Goal: Task Accomplishment & Management: Use online tool/utility

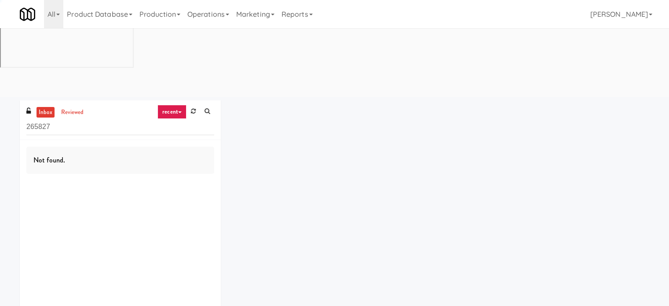
drag, startPoint x: 226, startPoint y: 15, endPoint x: 374, endPoint y: 84, distance: 164.4
click at [226, 15] on link "Operations" at bounding box center [208, 14] width 49 height 28
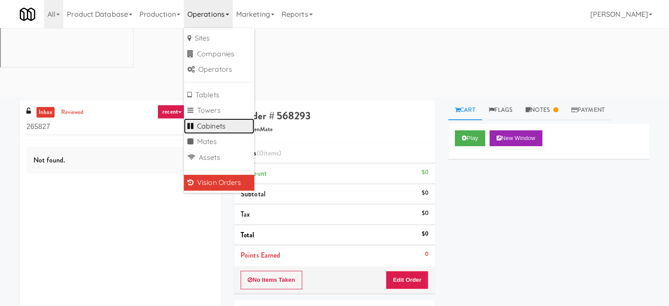
click at [211, 128] on link "Cabinets" at bounding box center [219, 126] width 70 height 16
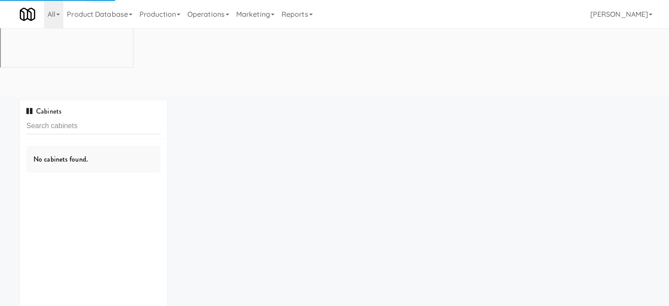
click at [107, 118] on input "text" at bounding box center [93, 126] width 134 height 16
click at [109, 118] on input "text" at bounding box center [93, 126] width 134 height 16
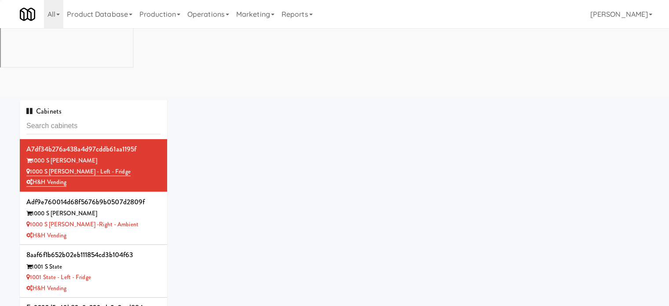
click at [110, 118] on input "text" at bounding box center [93, 126] width 134 height 16
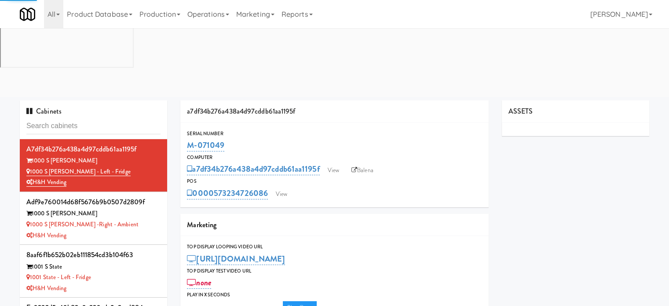
type input "3"
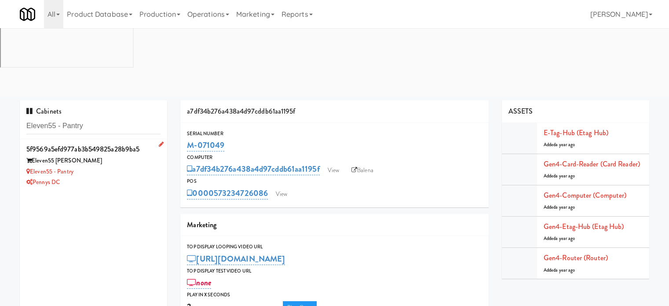
type input "Eleven55 - Pantry"
click at [110, 177] on div "Pennys DC" at bounding box center [93, 182] width 134 height 11
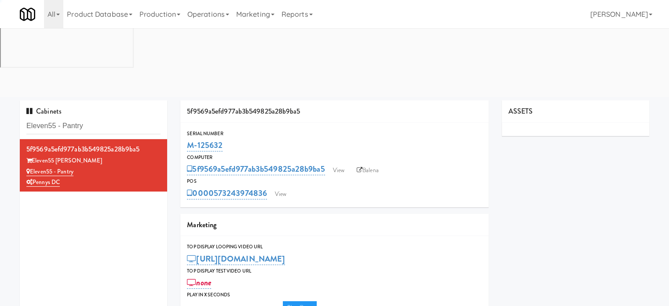
type input "3"
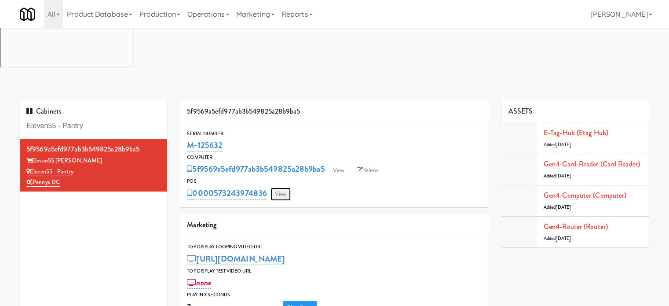
click at [283, 187] on link "View" at bounding box center [281, 193] width 20 height 13
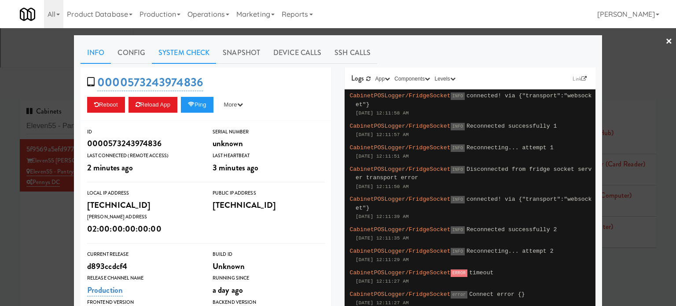
click at [176, 53] on link "System Check" at bounding box center [184, 53] width 64 height 22
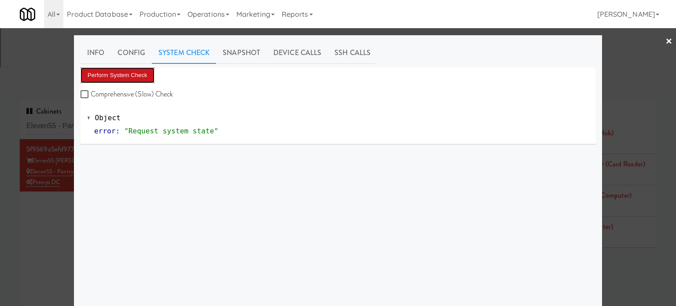
click at [127, 81] on button "Perform System Check" at bounding box center [118, 75] width 74 height 16
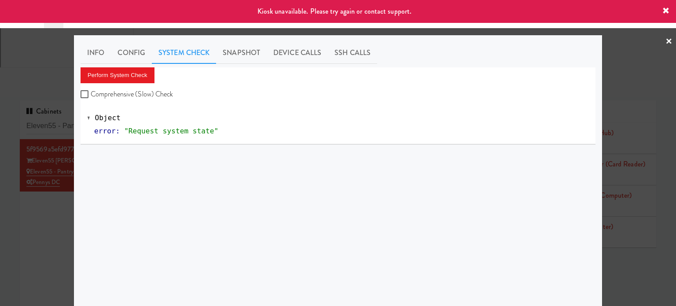
click at [48, 193] on div at bounding box center [338, 153] width 676 height 306
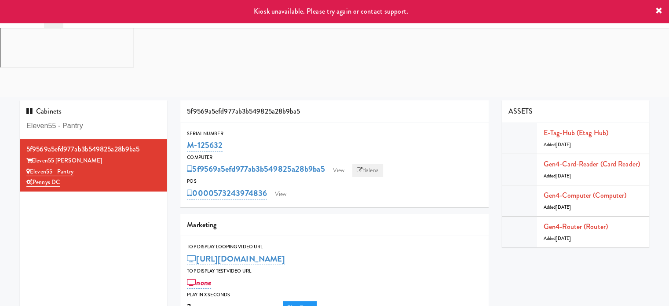
click at [371, 164] on link "Balena" at bounding box center [367, 170] width 31 height 13
